Goal: Transaction & Acquisition: Download file/media

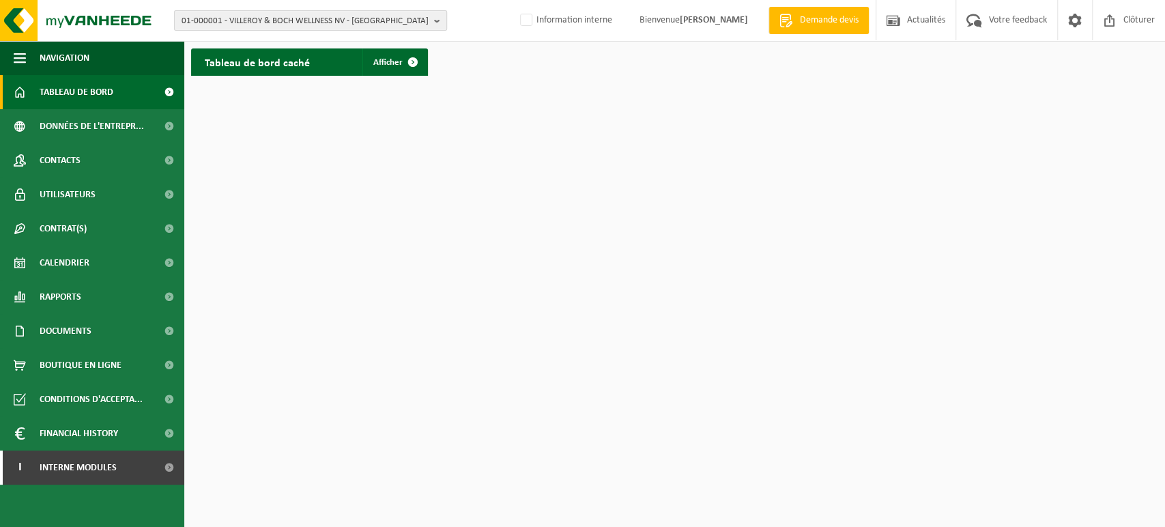
click at [416, 19] on span "01-000001 - VILLEROY & BOCH WELLNESS NV - [GEOGRAPHIC_DATA]" at bounding box center [305, 21] width 247 height 20
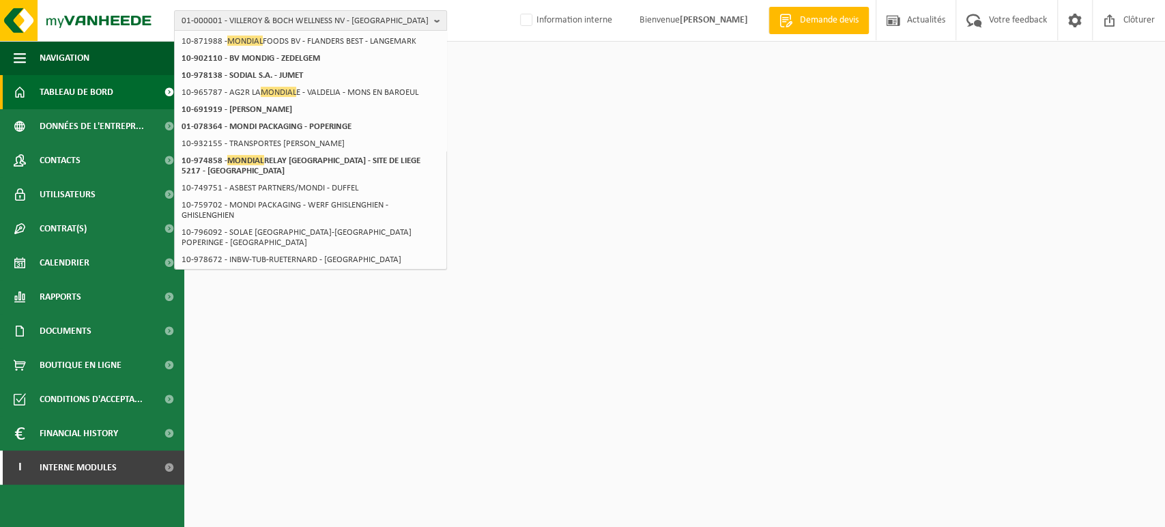
scroll to position [228, 0]
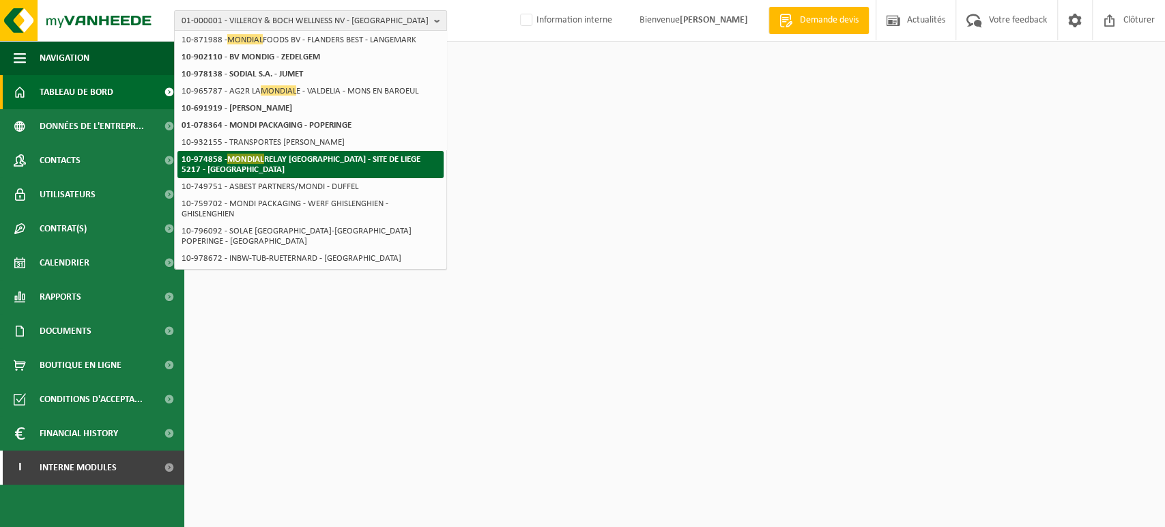
type input "mondial"
click at [318, 167] on li "10-974858 - MONDIAL RELAY [GEOGRAPHIC_DATA] - SITE DE LIEGE 5217 - [GEOGRAPHIC_…" at bounding box center [310, 164] width 266 height 27
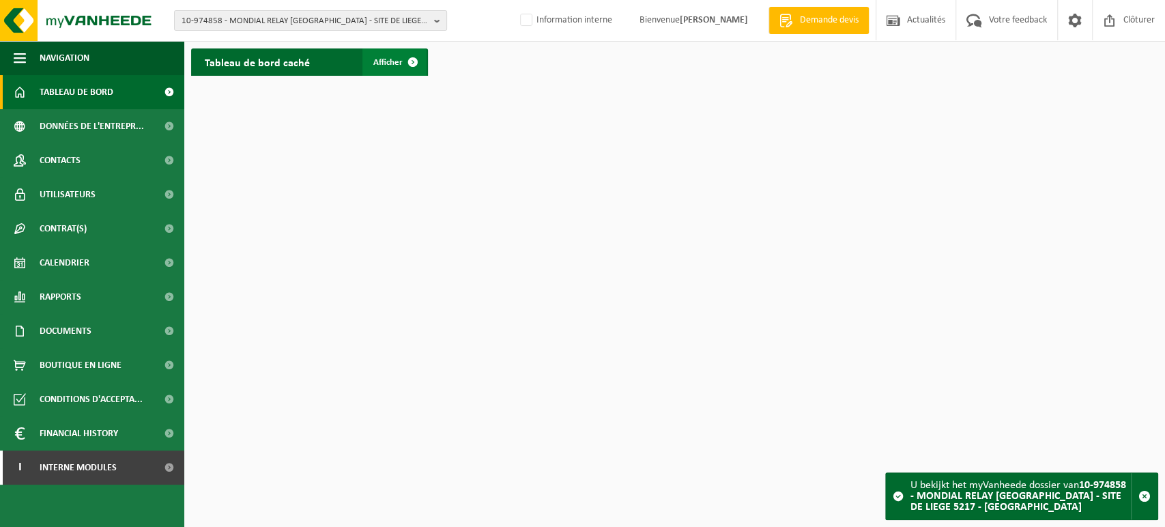
click at [416, 55] on span at bounding box center [412, 61] width 27 height 27
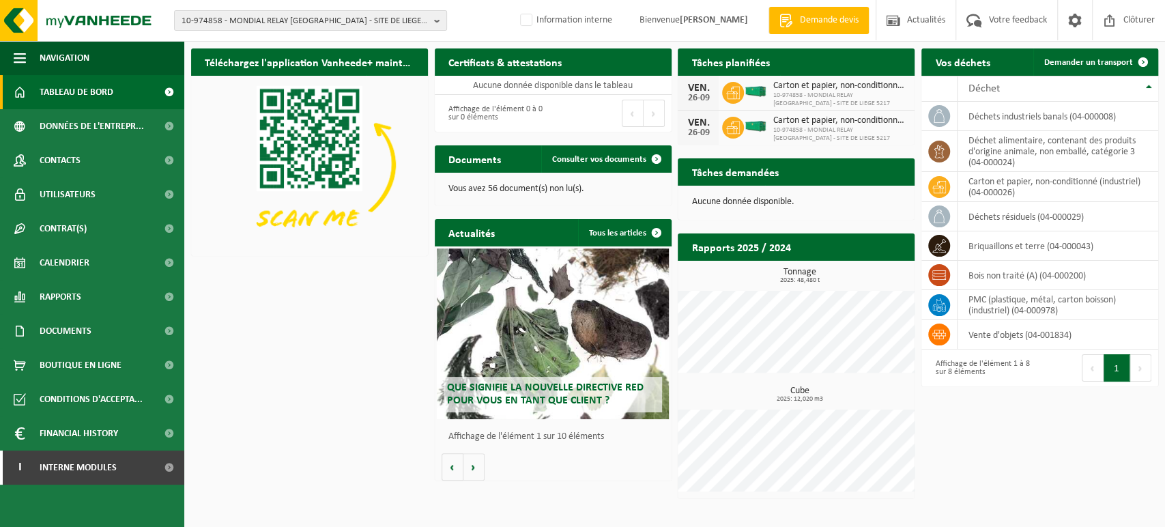
click at [328, 374] on div "Téléchargez l'application Vanheede+ maintenant! Cachez Certificats & attestatio…" at bounding box center [675, 273] width 974 height 463
click at [107, 321] on link "Documents" at bounding box center [92, 331] width 184 height 34
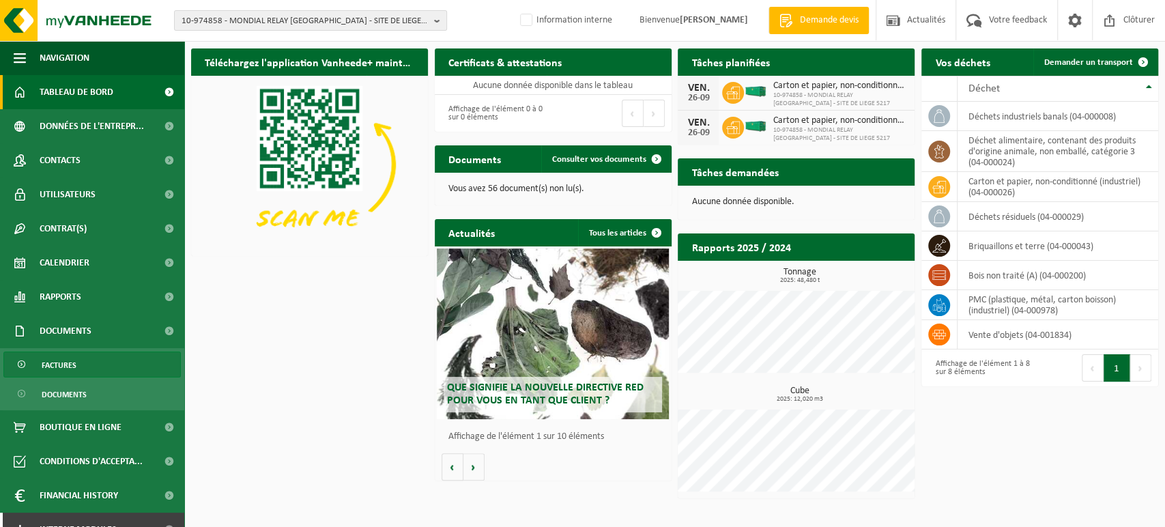
click at [74, 366] on span "Factures" at bounding box center [59, 365] width 35 height 26
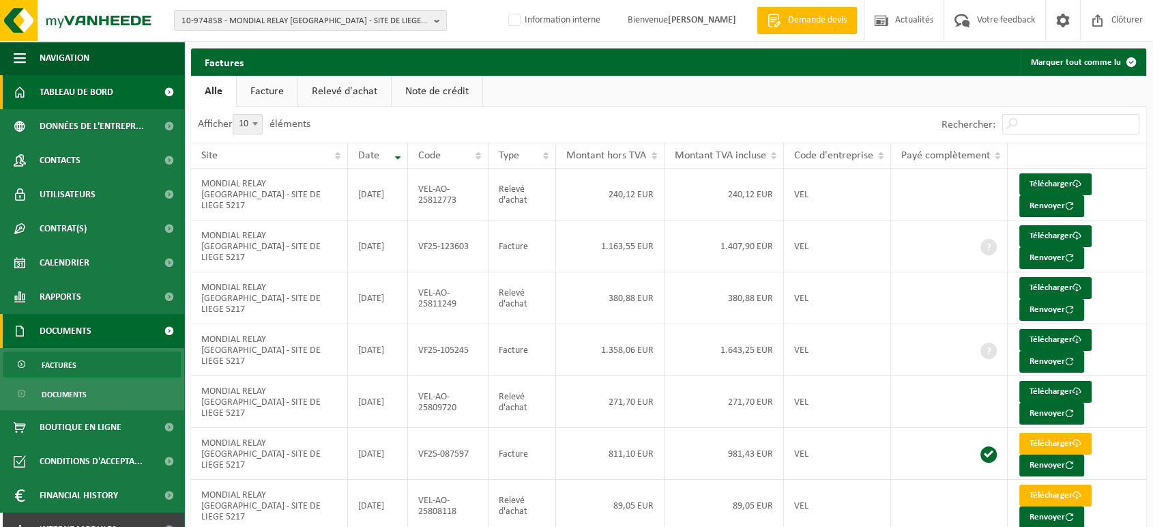
click at [68, 86] on span "Tableau de bord" at bounding box center [77, 92] width 74 height 34
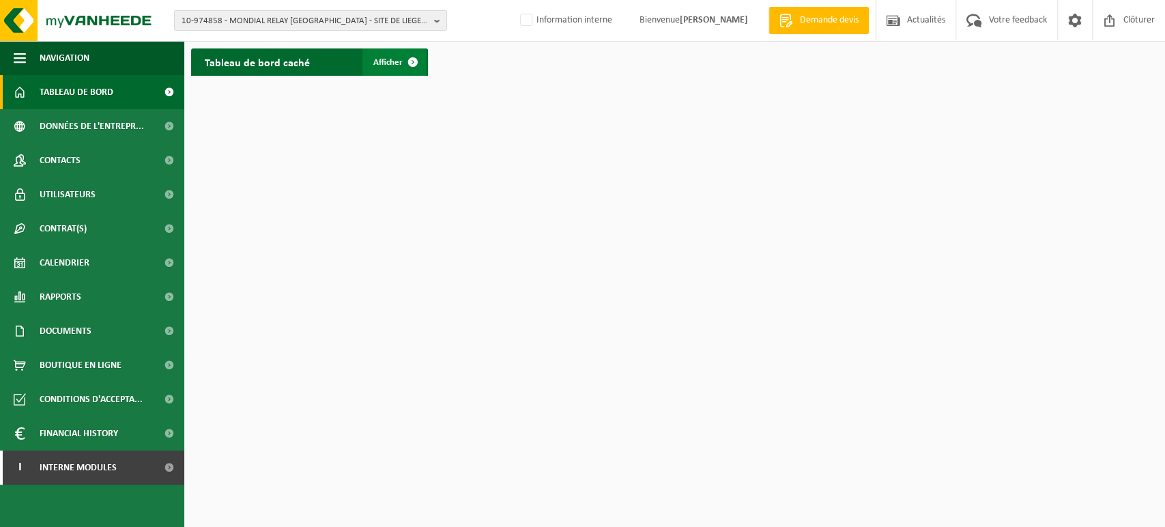
click at [414, 75] on span at bounding box center [412, 61] width 27 height 27
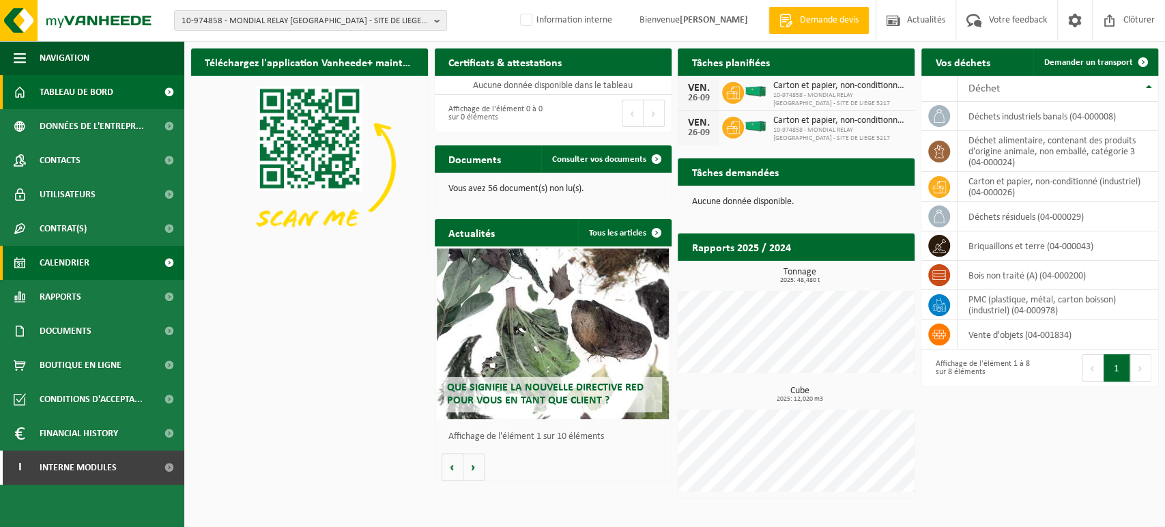
click at [72, 257] on span "Calendrier" at bounding box center [65, 263] width 50 height 34
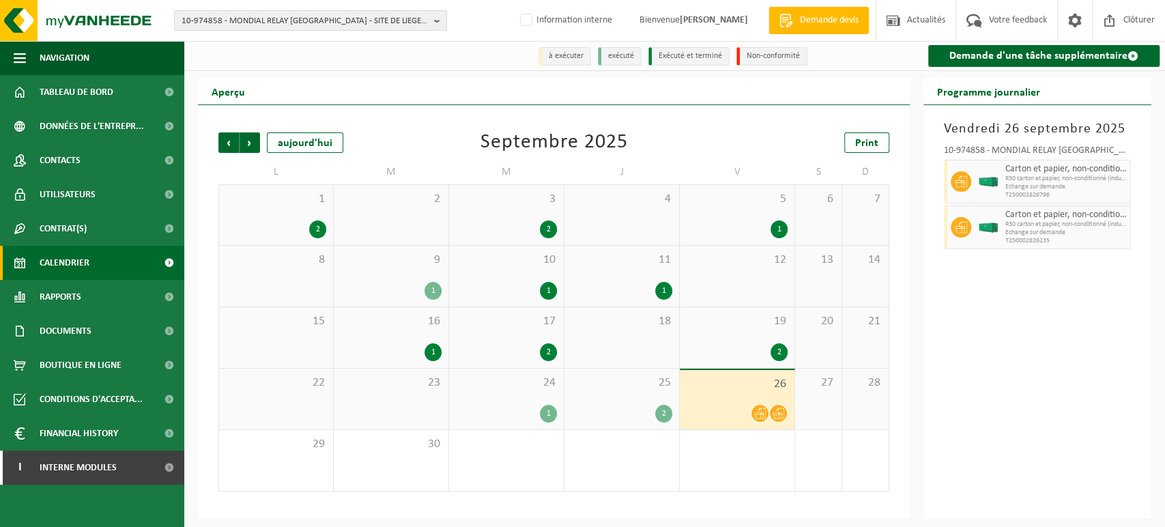
click at [633, 399] on div "25 2" at bounding box center [621, 399] width 115 height 61
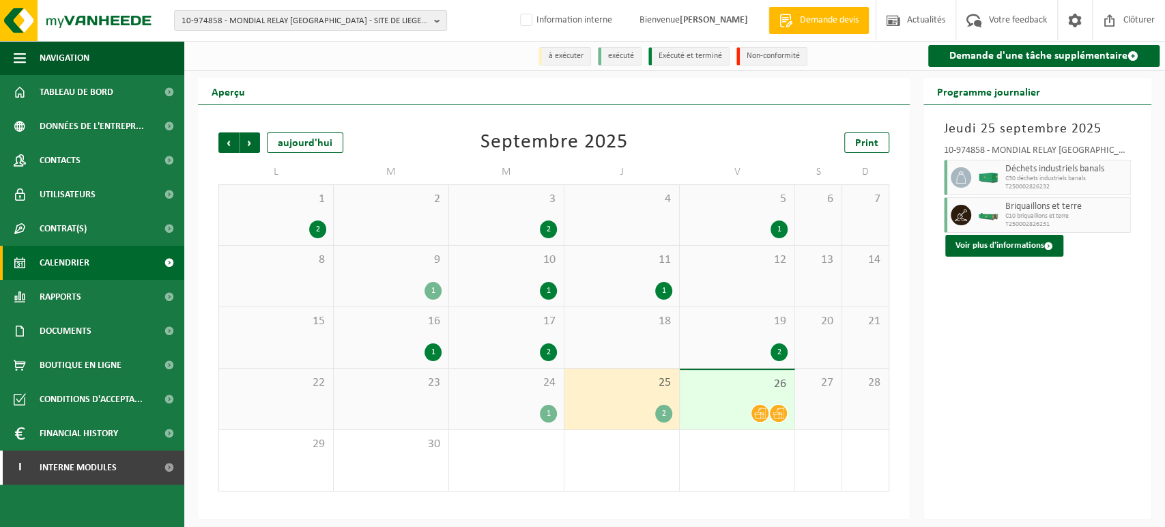
click at [512, 392] on div "24 1" at bounding box center [506, 399] width 115 height 61
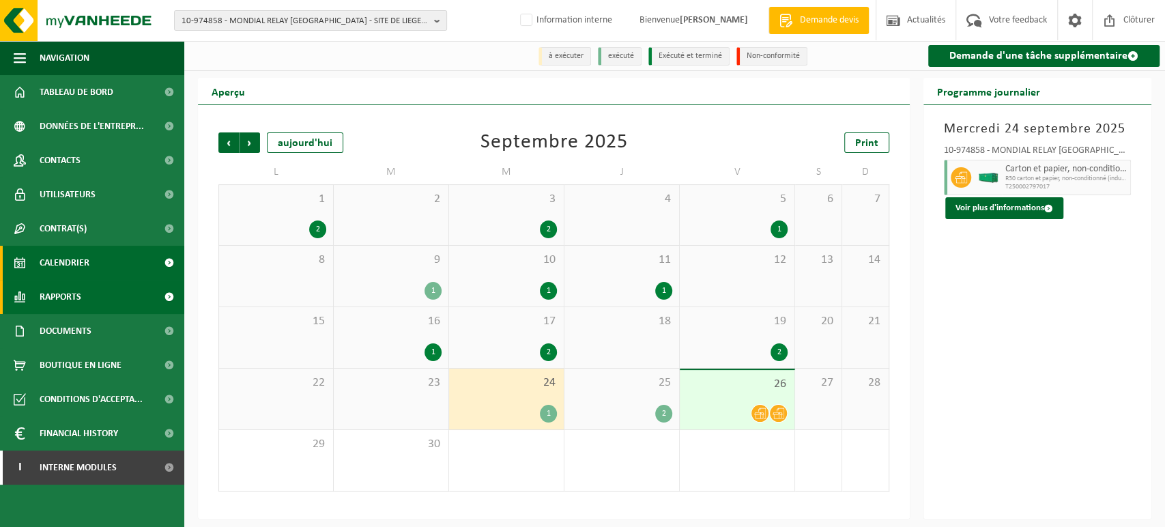
click at [98, 294] on link "Rapports" at bounding box center [92, 297] width 184 height 34
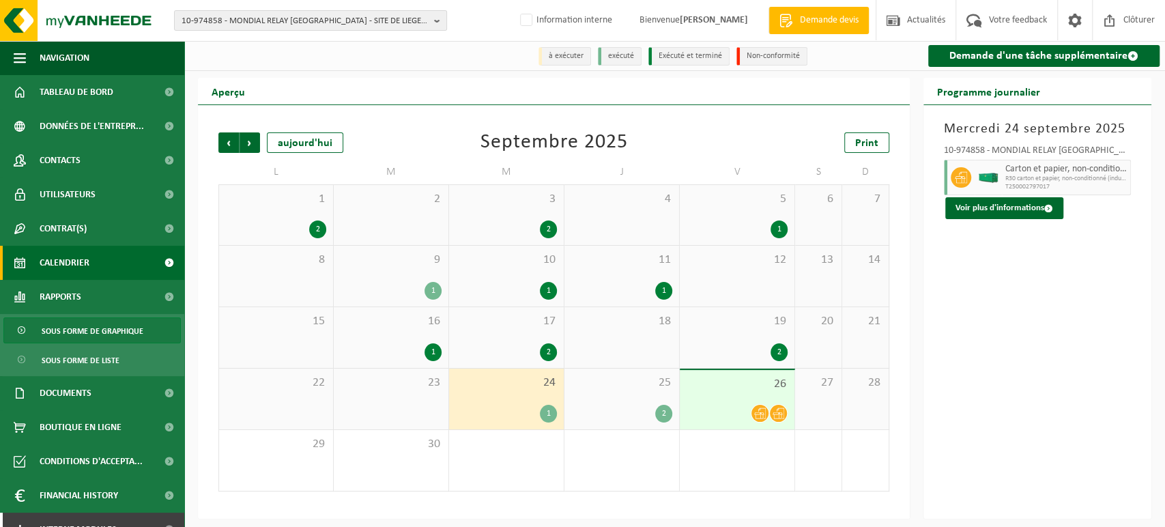
click at [115, 329] on span "Sous forme de graphique" at bounding box center [93, 331] width 102 height 26
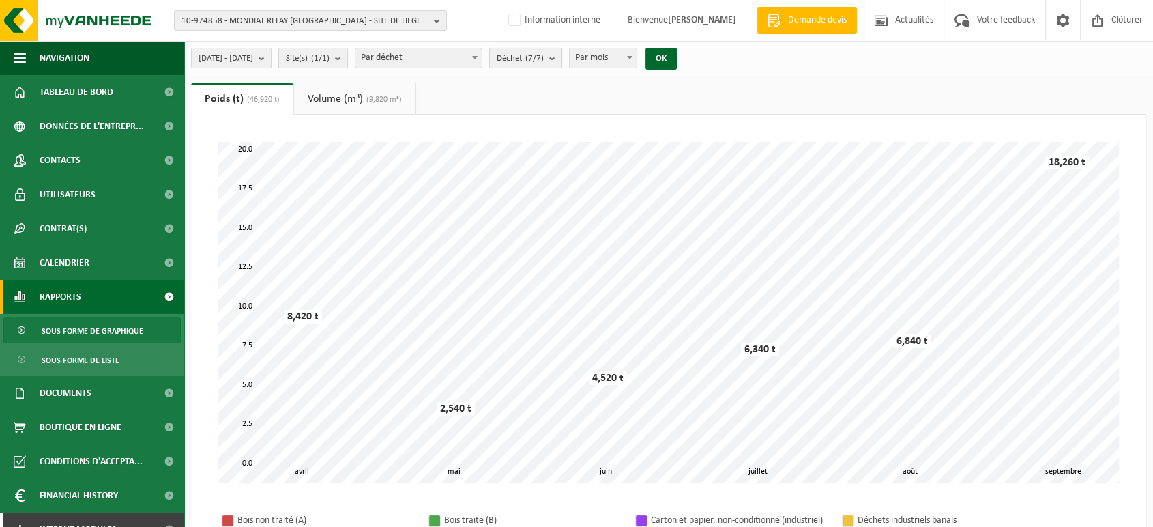
click at [544, 61] on span "Déchet (7/7)" at bounding box center [520, 58] width 47 height 20
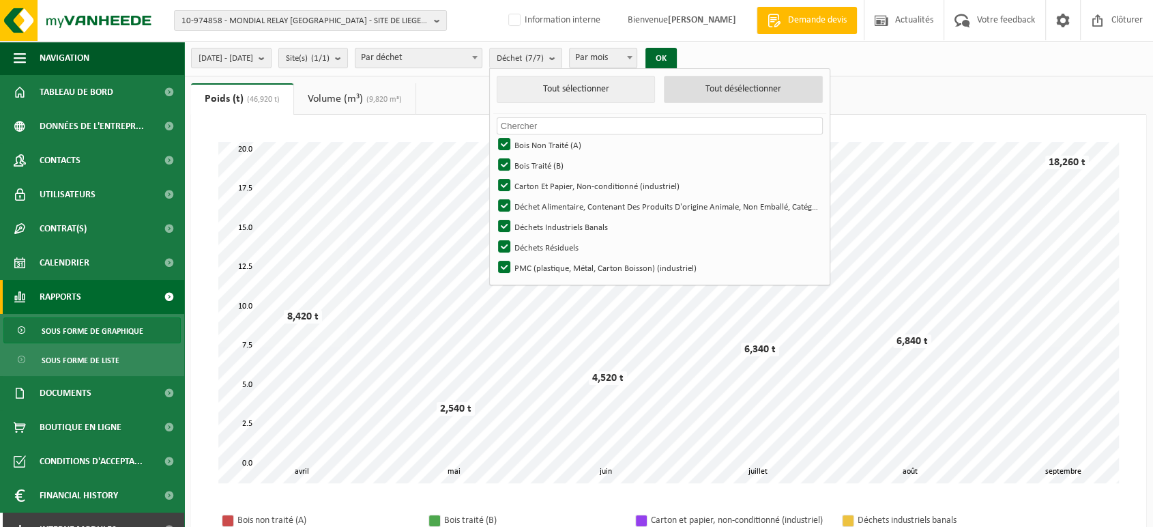
click at [745, 81] on button "Tout désélectionner" at bounding box center [743, 89] width 159 height 27
checkbox input "false"
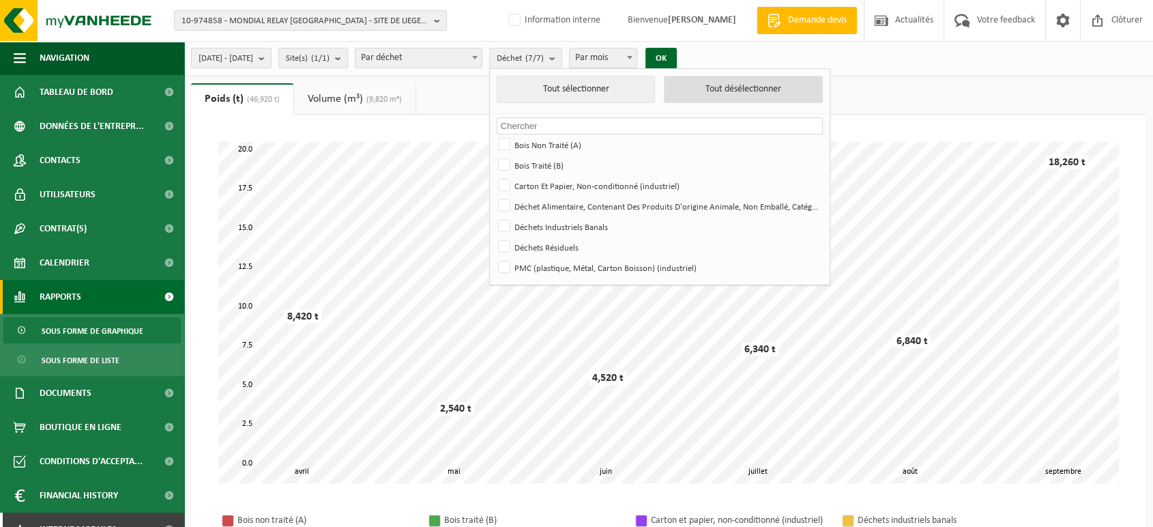
checkbox input "false"
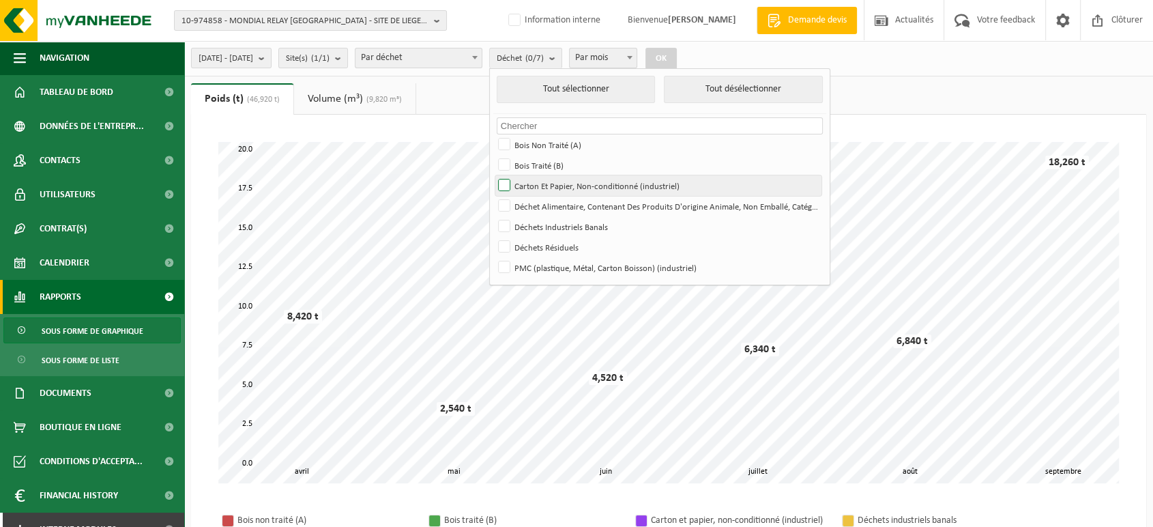
click at [544, 181] on label "Carton Et Papier, Non-conditionné (industriel)" at bounding box center [658, 185] width 326 height 20
click at [493, 175] on input "Carton Et Papier, Non-conditionné (industriel)" at bounding box center [493, 175] width 1 height 1
checkbox input "true"
click at [677, 55] on button "OK" at bounding box center [661, 59] width 31 height 22
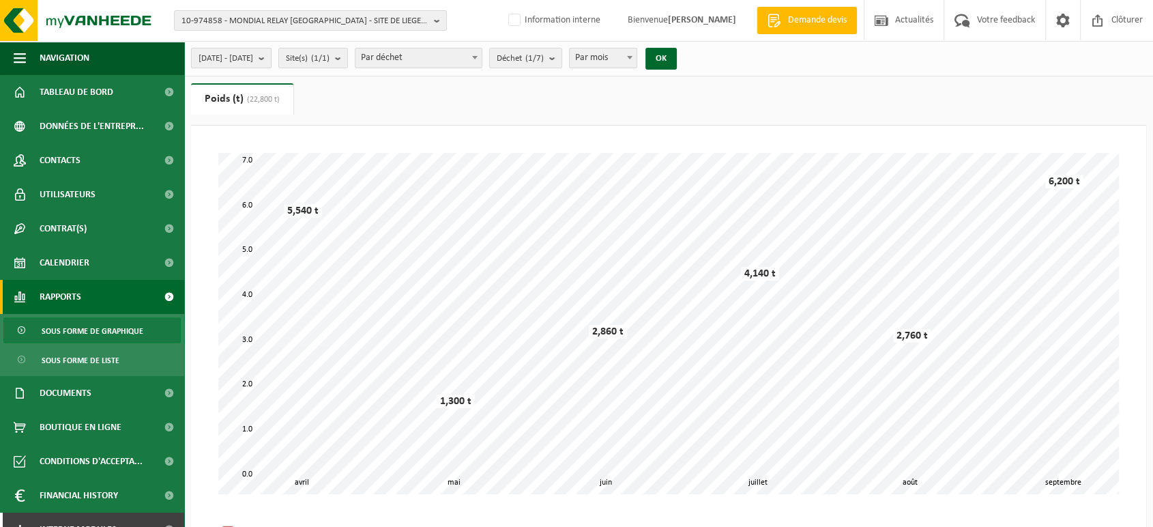
click at [271, 53] on b "submit" at bounding box center [265, 57] width 12 height 19
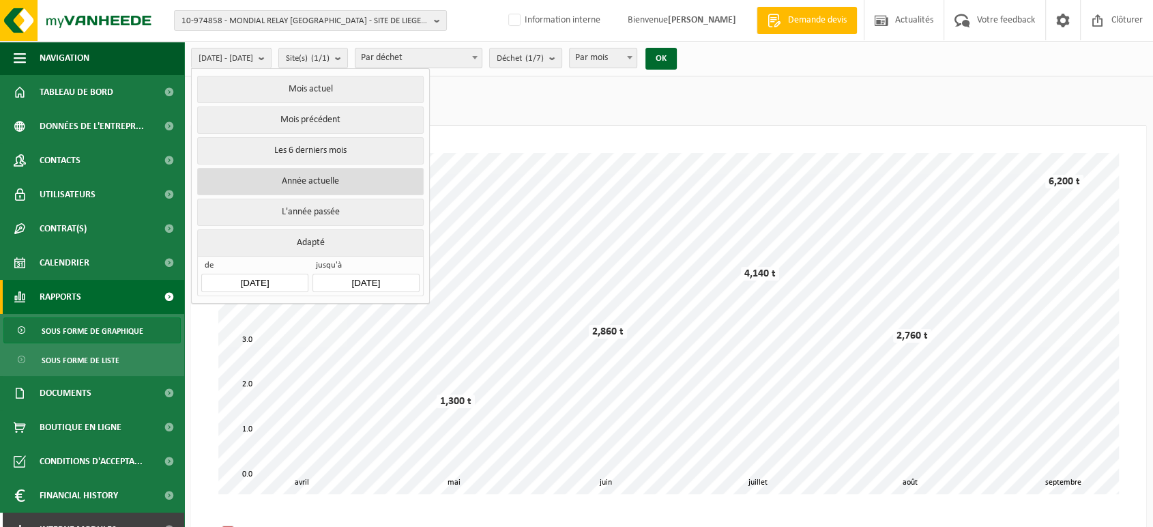
click at [285, 176] on button "Année actuelle" at bounding box center [310, 181] width 226 height 27
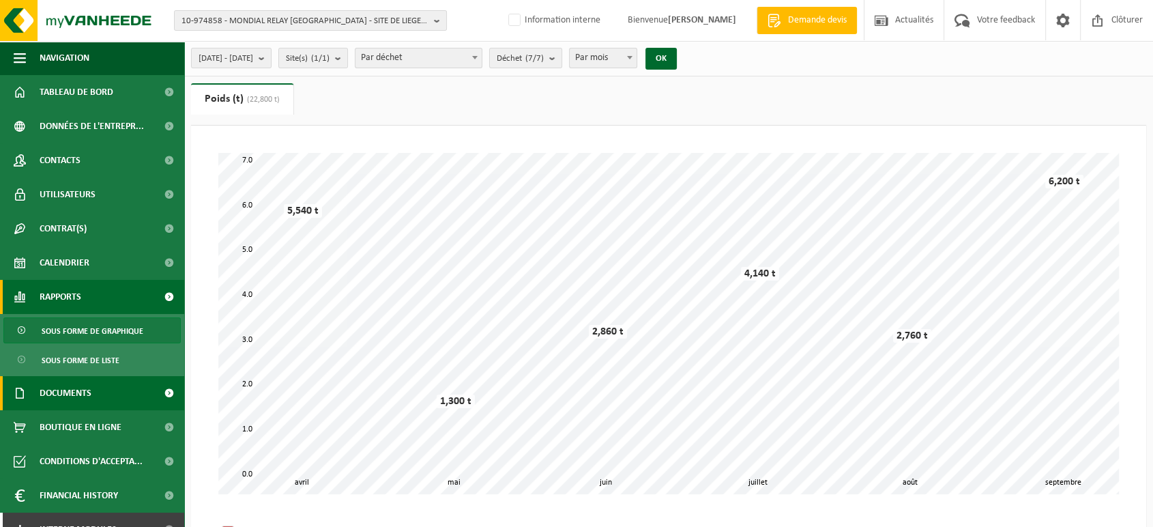
click at [104, 391] on link "Documents" at bounding box center [92, 393] width 184 height 34
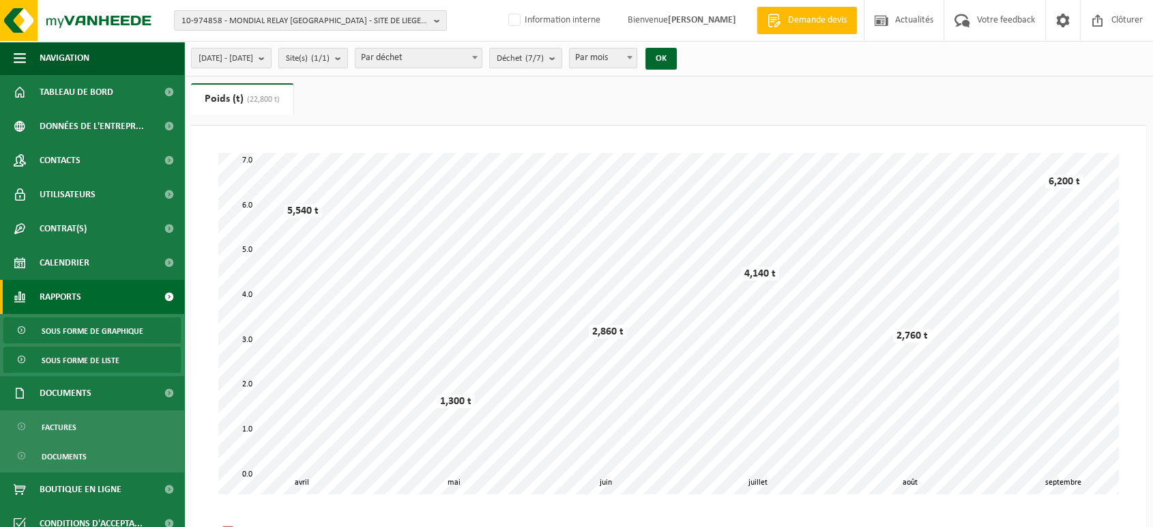
click at [128, 360] on link "Sous forme de liste" at bounding box center [91, 360] width 177 height 26
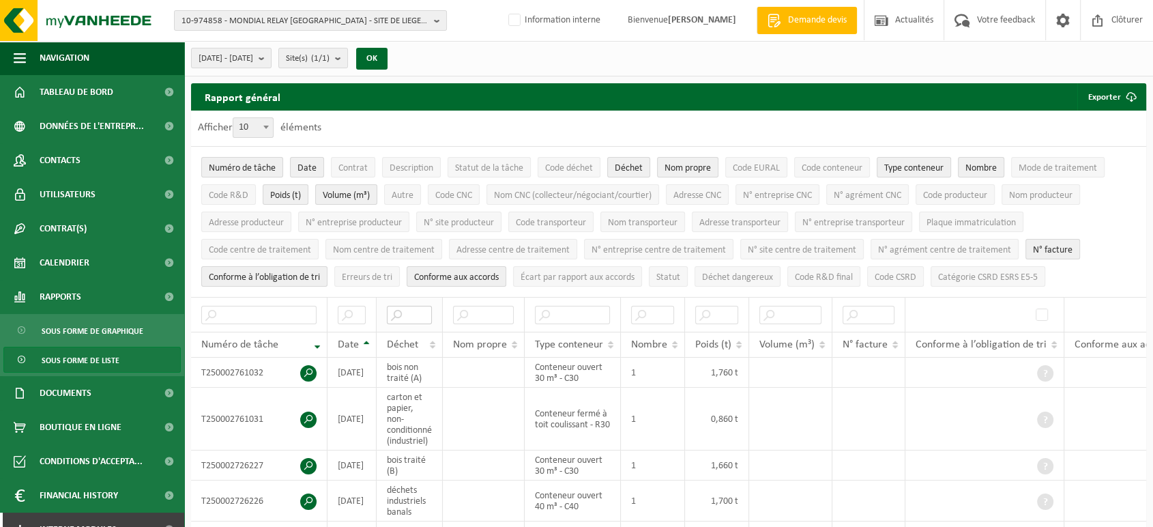
click at [412, 311] on input "text" at bounding box center [409, 315] width 45 height 18
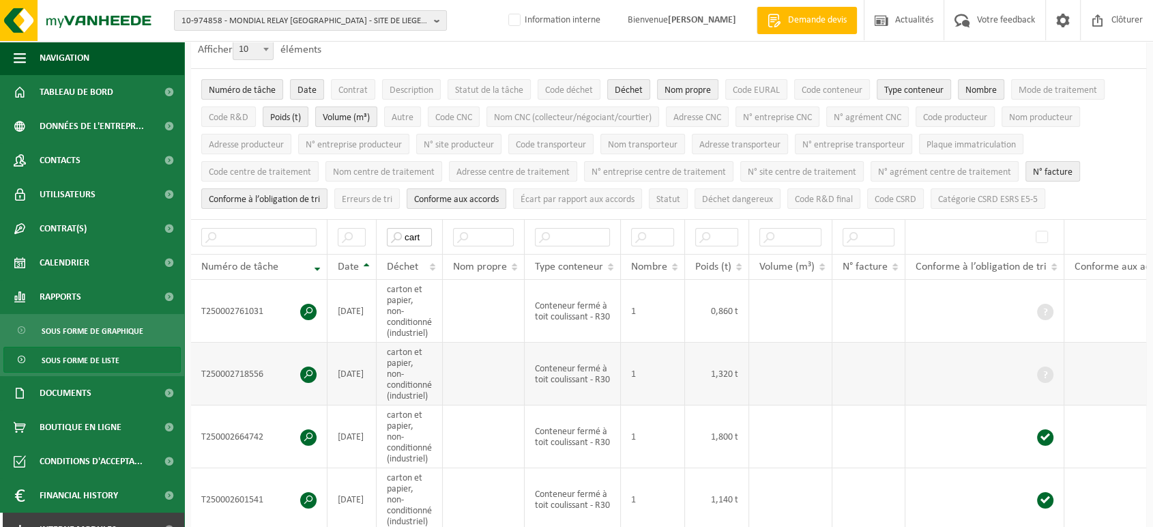
scroll to position [77, 0]
type input "cart"
click at [258, 46] on span "10" at bounding box center [253, 50] width 40 height 19
click at [258, 41] on select "10 25 50 100" at bounding box center [256, 40] width 41 height 1
select select "50"
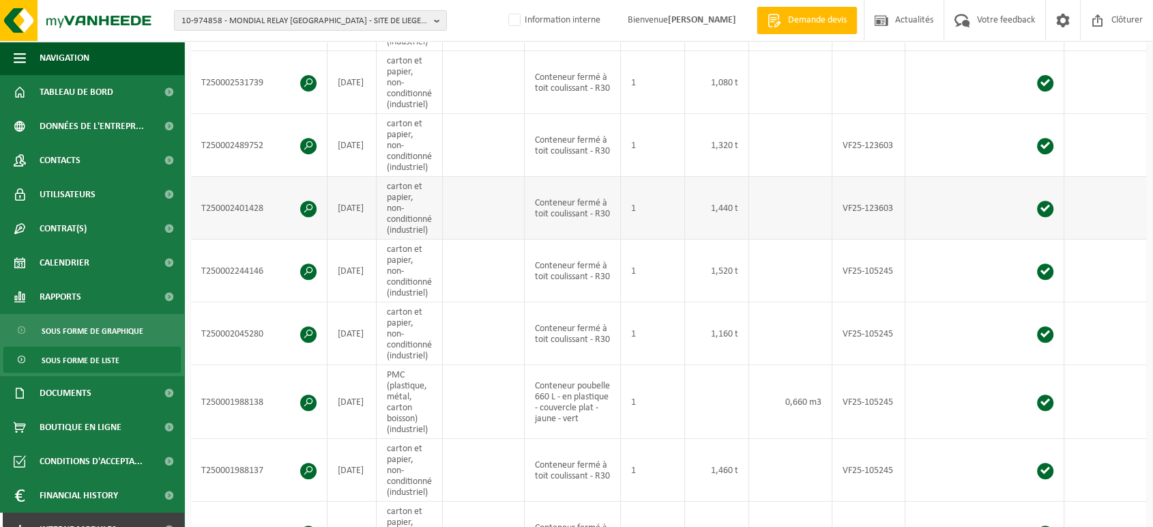
scroll to position [558, 0]
click at [61, 403] on span "Documents" at bounding box center [66, 393] width 52 height 34
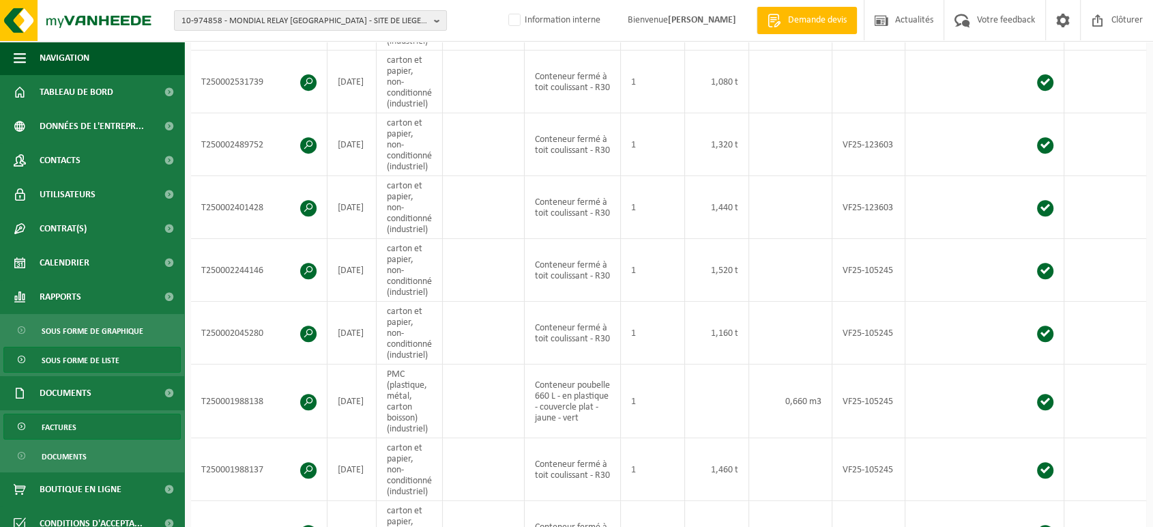
click at [87, 427] on link "Factures" at bounding box center [91, 427] width 177 height 26
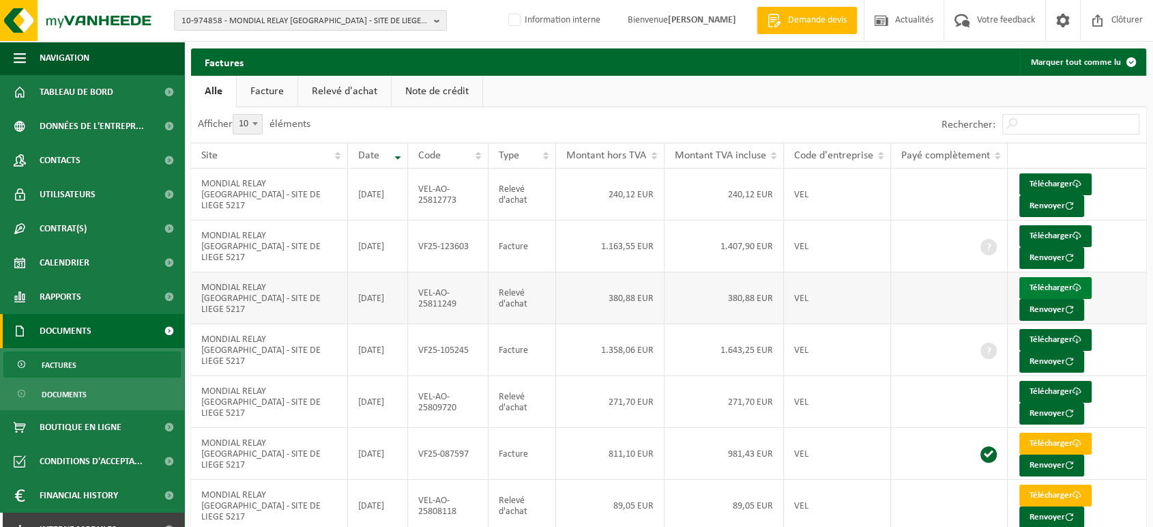
click at [1039, 283] on link "Télécharger" at bounding box center [1056, 288] width 72 height 22
click at [1039, 280] on link "Télécharger" at bounding box center [1056, 288] width 72 height 22
click at [116, 293] on link "Rapports" at bounding box center [92, 297] width 184 height 34
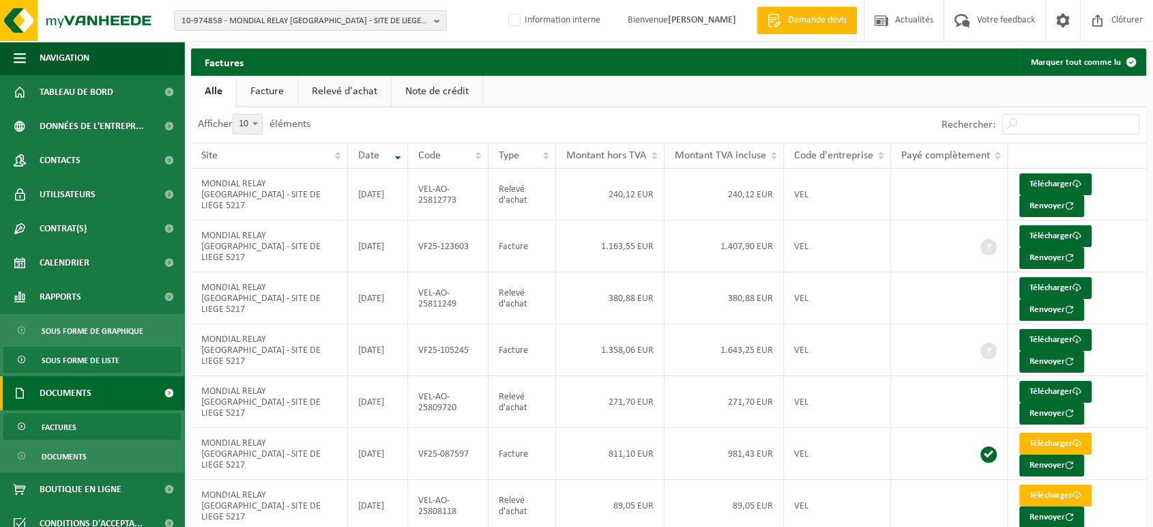
click at [104, 359] on span "Sous forme de liste" at bounding box center [81, 360] width 78 height 26
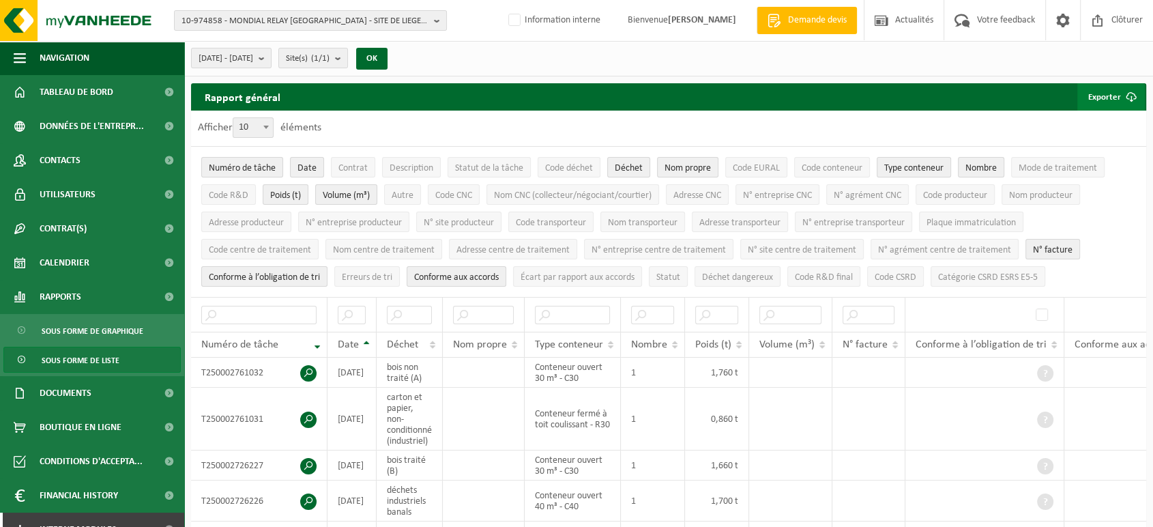
click at [1100, 98] on button "Exporter" at bounding box center [1112, 96] width 68 height 27
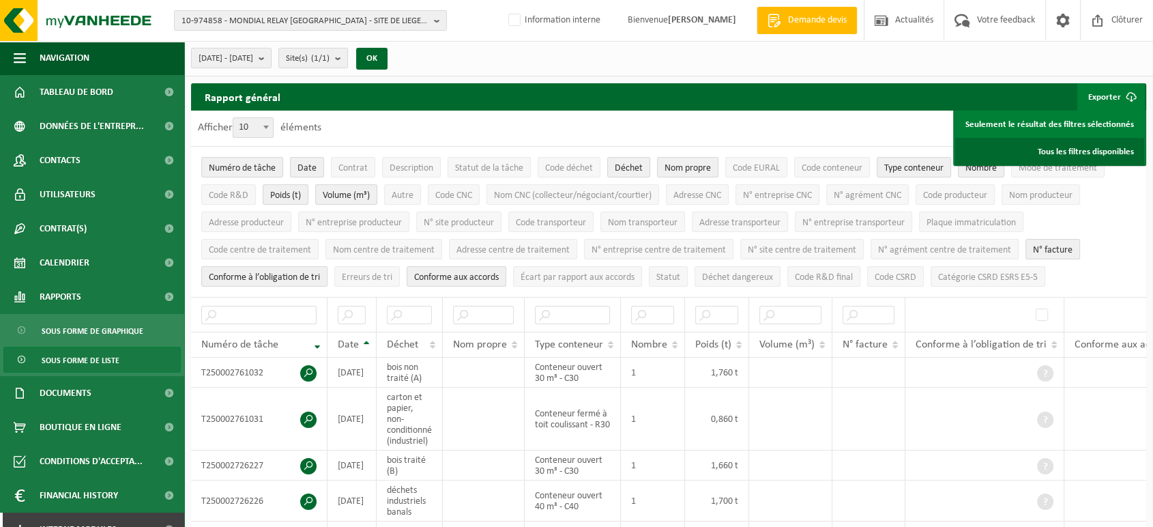
click at [1099, 152] on link "Tous les filtres disponibles" at bounding box center [1049, 151] width 189 height 27
click at [272, 55] on button "[DATE] - [DATE]" at bounding box center [231, 58] width 81 height 20
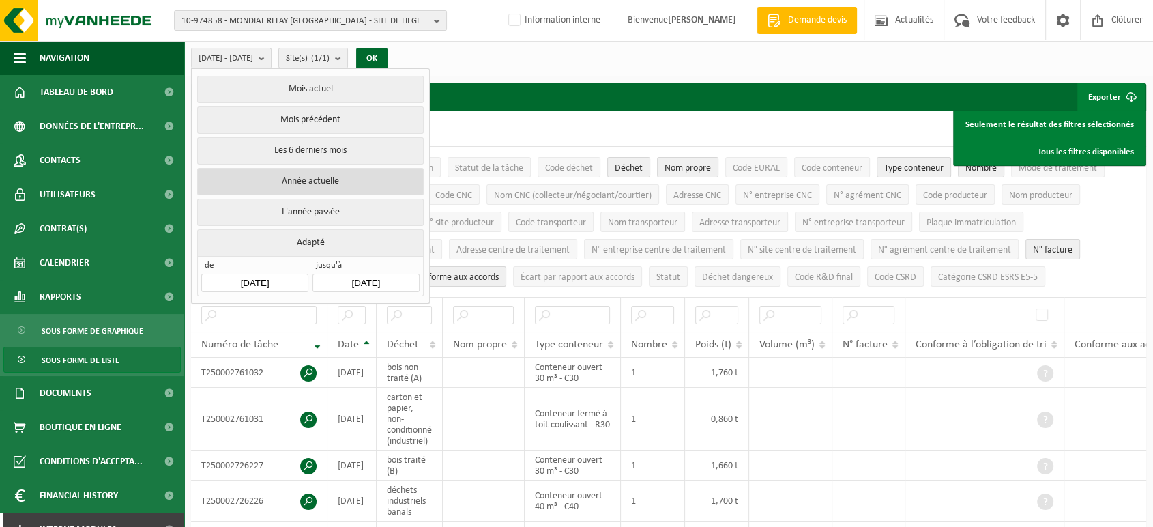
click at [306, 173] on button "Année actuelle" at bounding box center [310, 181] width 226 height 27
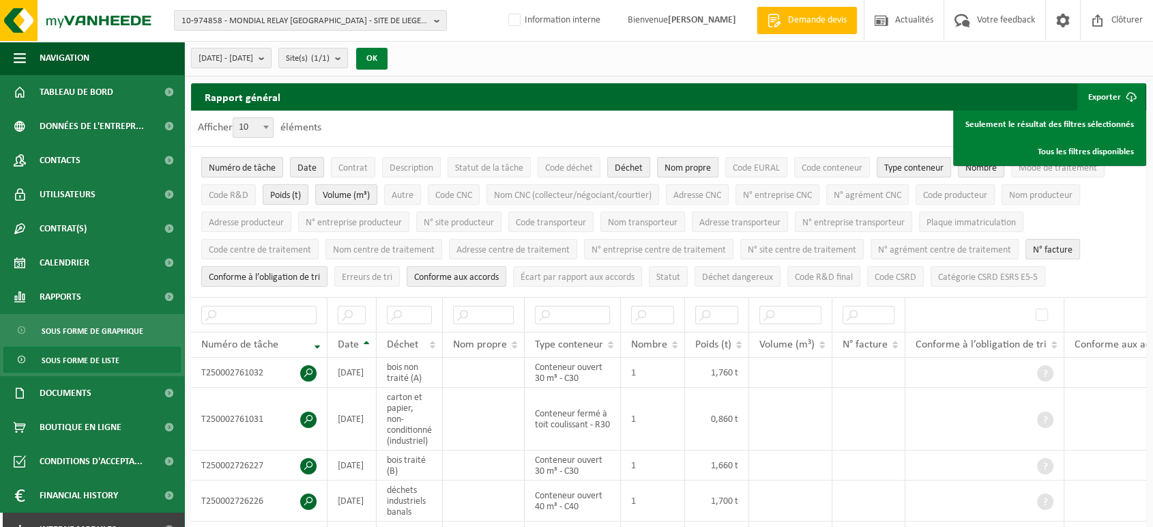
click at [388, 61] on button "OK" at bounding box center [371, 59] width 31 height 22
click at [1081, 152] on link "Tous les filtres disponibles" at bounding box center [1049, 151] width 189 height 27
